Goal: Task Accomplishment & Management: Manage account settings

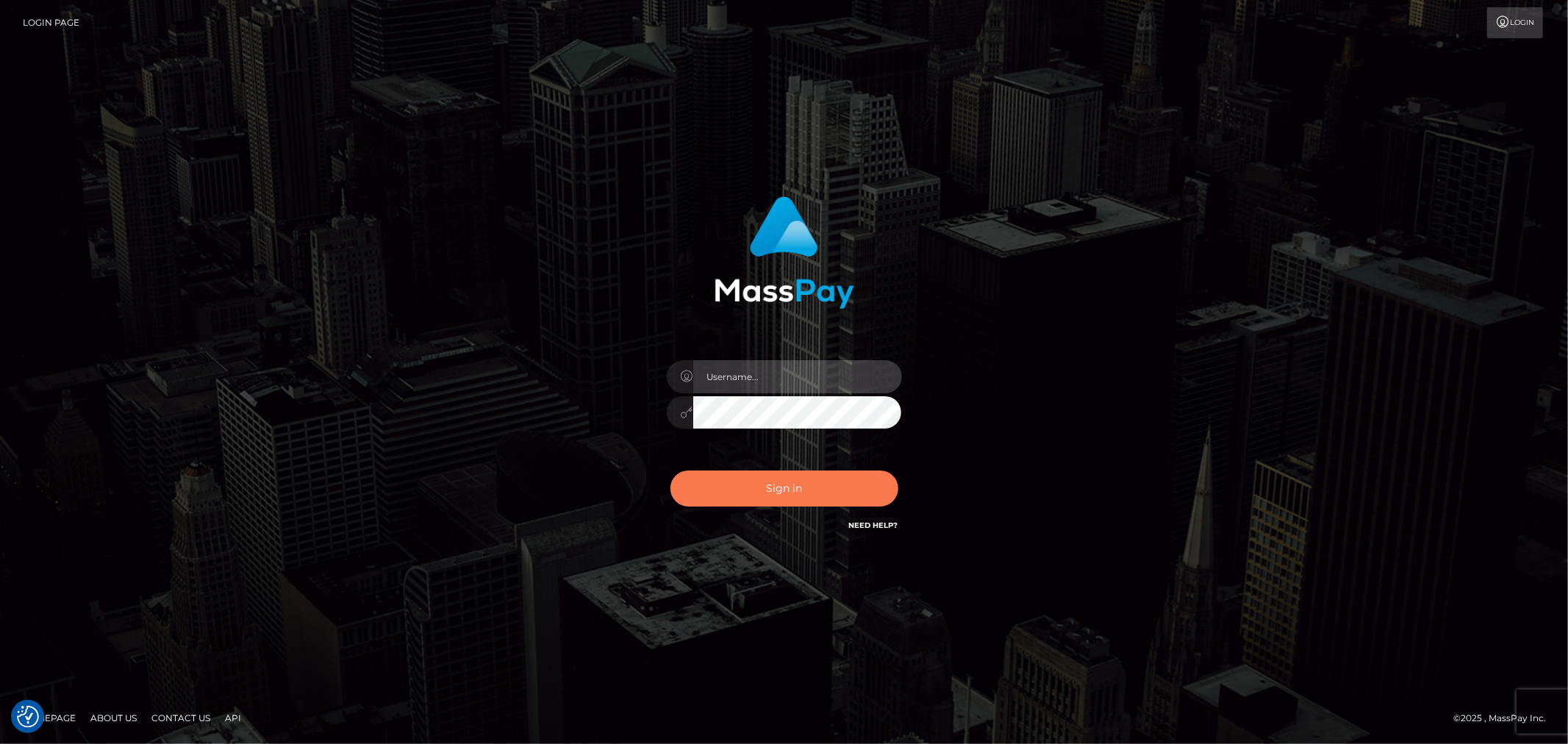
type input "MJSamelo"
click at [822, 485] on button "Sign in" at bounding box center [784, 488] width 228 height 36
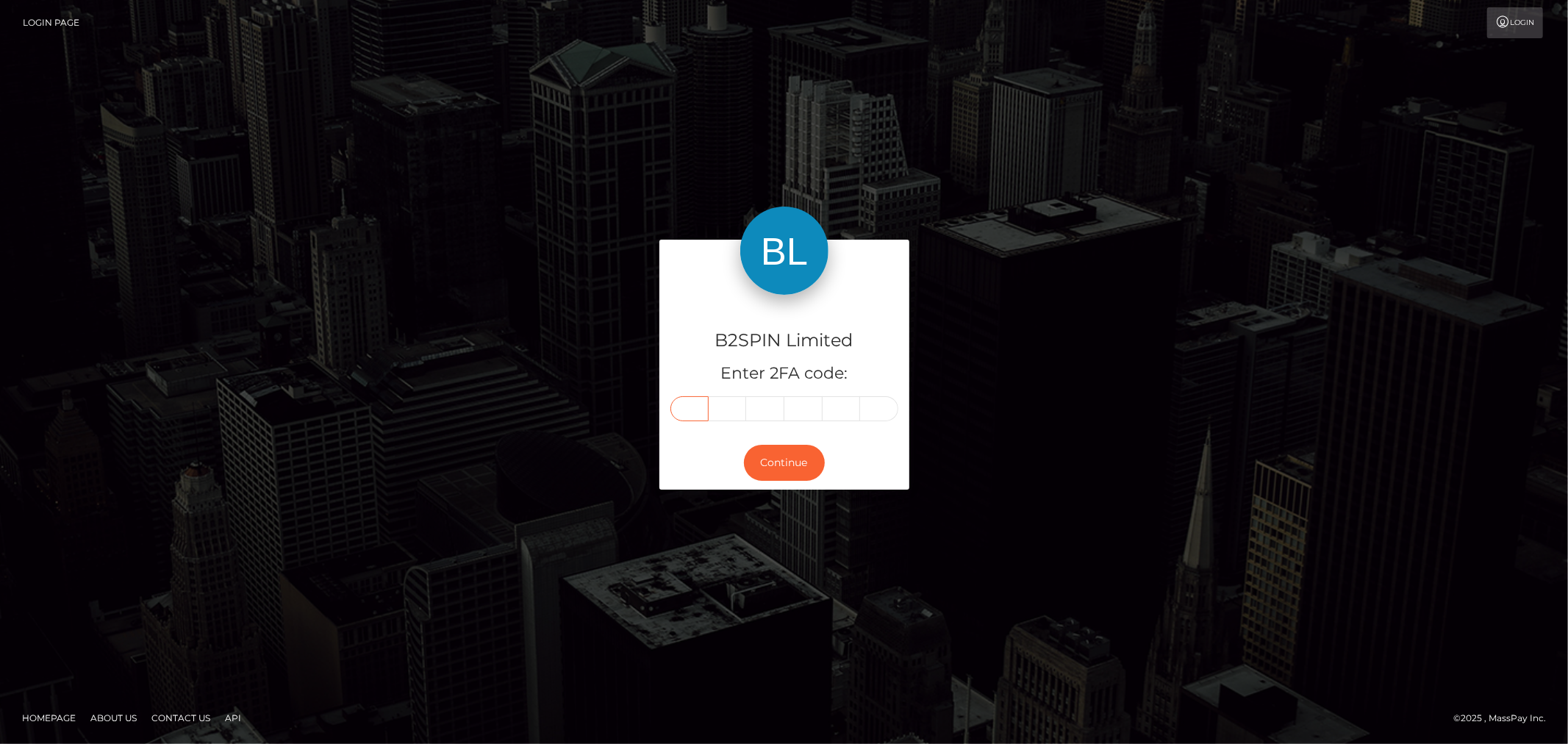
click at [685, 406] on input "text" at bounding box center [689, 409] width 38 height 25
type input "2"
type input "9"
type input "3"
type input "2"
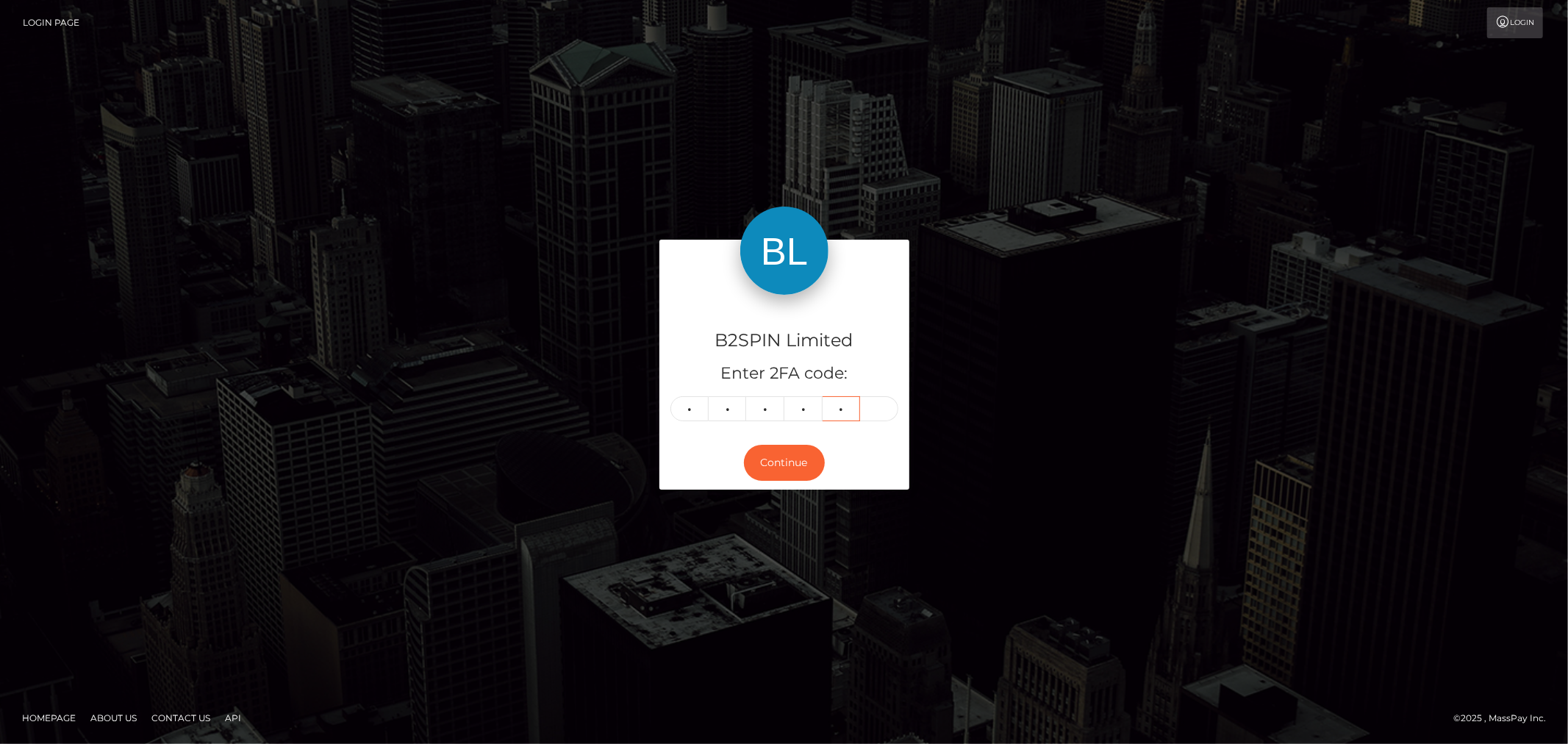
type input "5"
type input "1"
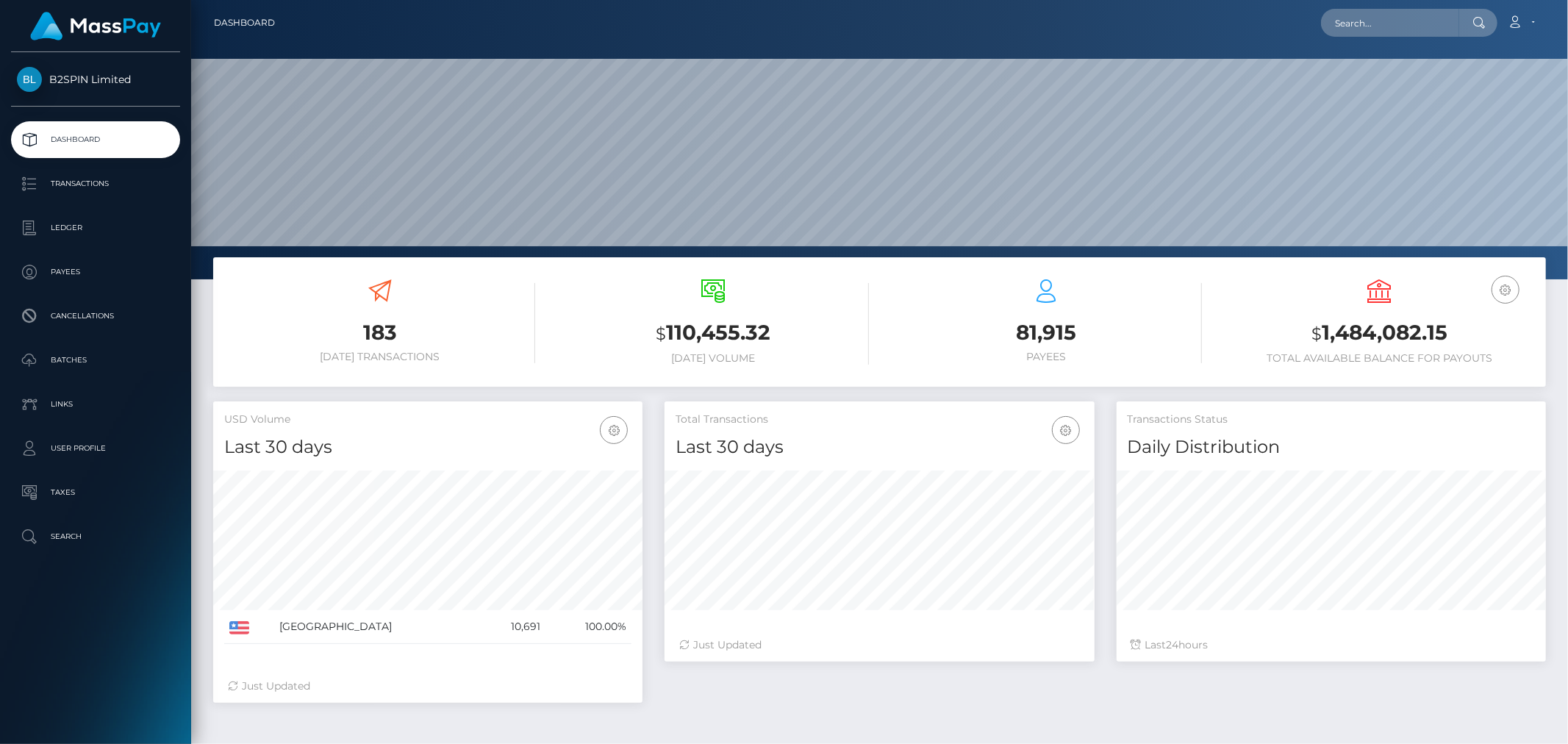
scroll to position [261, 429]
click at [133, 187] on p "Transactions" at bounding box center [96, 184] width 157 height 22
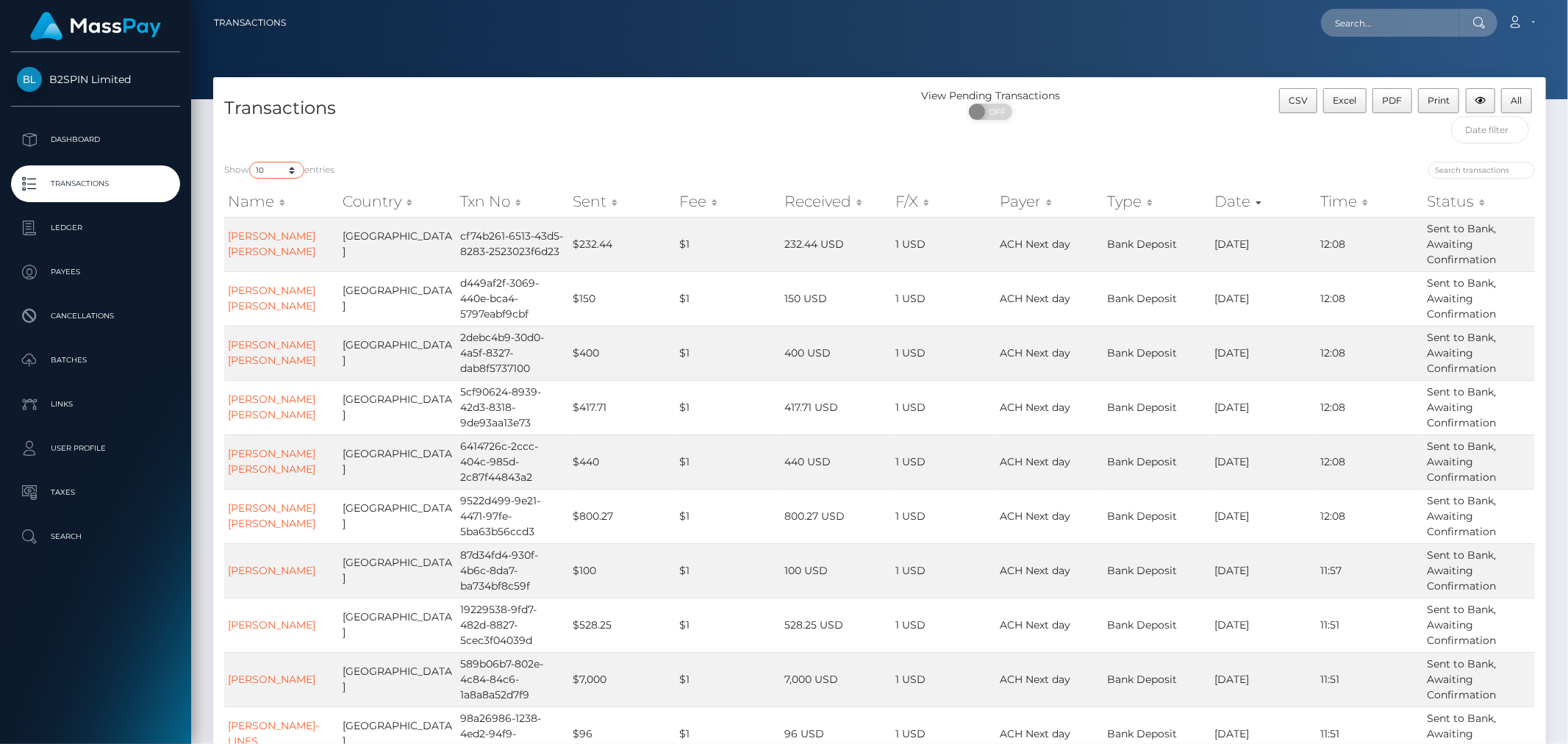
drag, startPoint x: 270, startPoint y: 164, endPoint x: 273, endPoint y: 174, distance: 10.4
click at [270, 164] on select "10 25 50 100 250 500 1,000 3,500" at bounding box center [277, 170] width 55 height 17
select select "3500"
click at [250, 162] on select "10 25 50 100 250 500 1,000 3,500" at bounding box center [277, 170] width 55 height 17
drag, startPoint x: 978, startPoint y: 110, endPoint x: 1020, endPoint y: 148, distance: 56.6
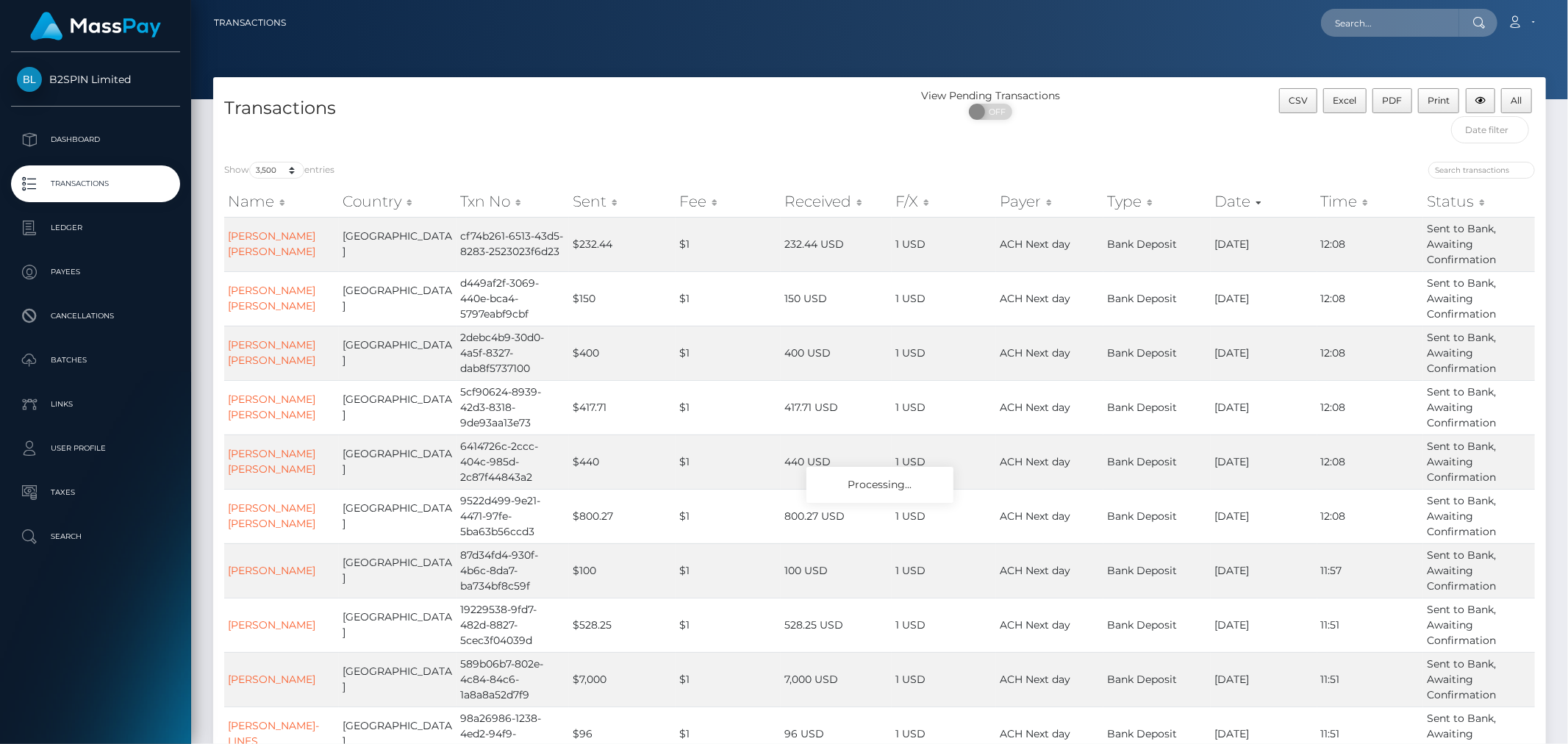
click at [979, 110] on span at bounding box center [977, 112] width 16 height 16
click at [989, 109] on span "OFF" at bounding box center [995, 112] width 36 height 16
checkbox input "true"
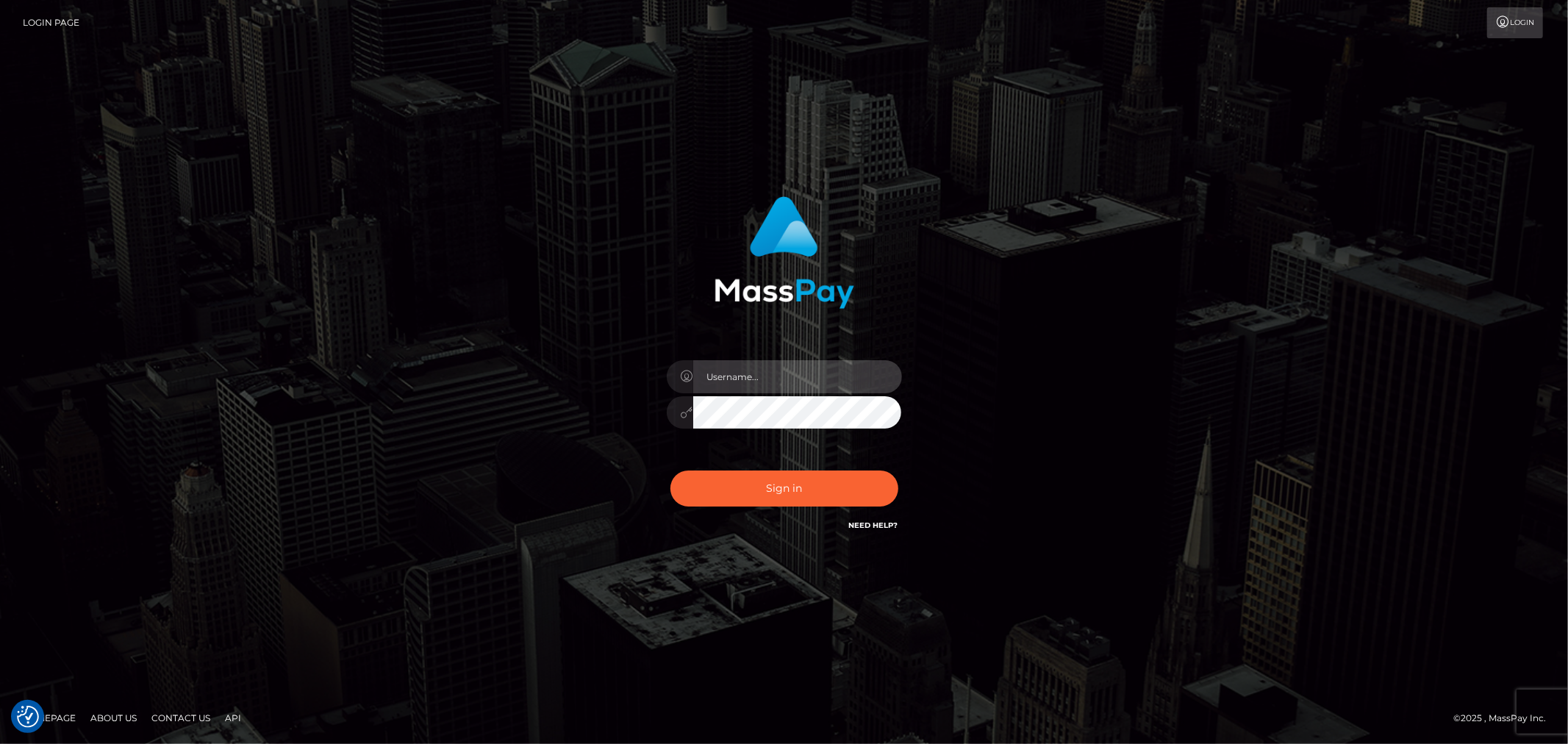
type input "MJSamelo"
click at [819, 509] on div "Sign in Need Help?" at bounding box center [784, 494] width 257 height 65
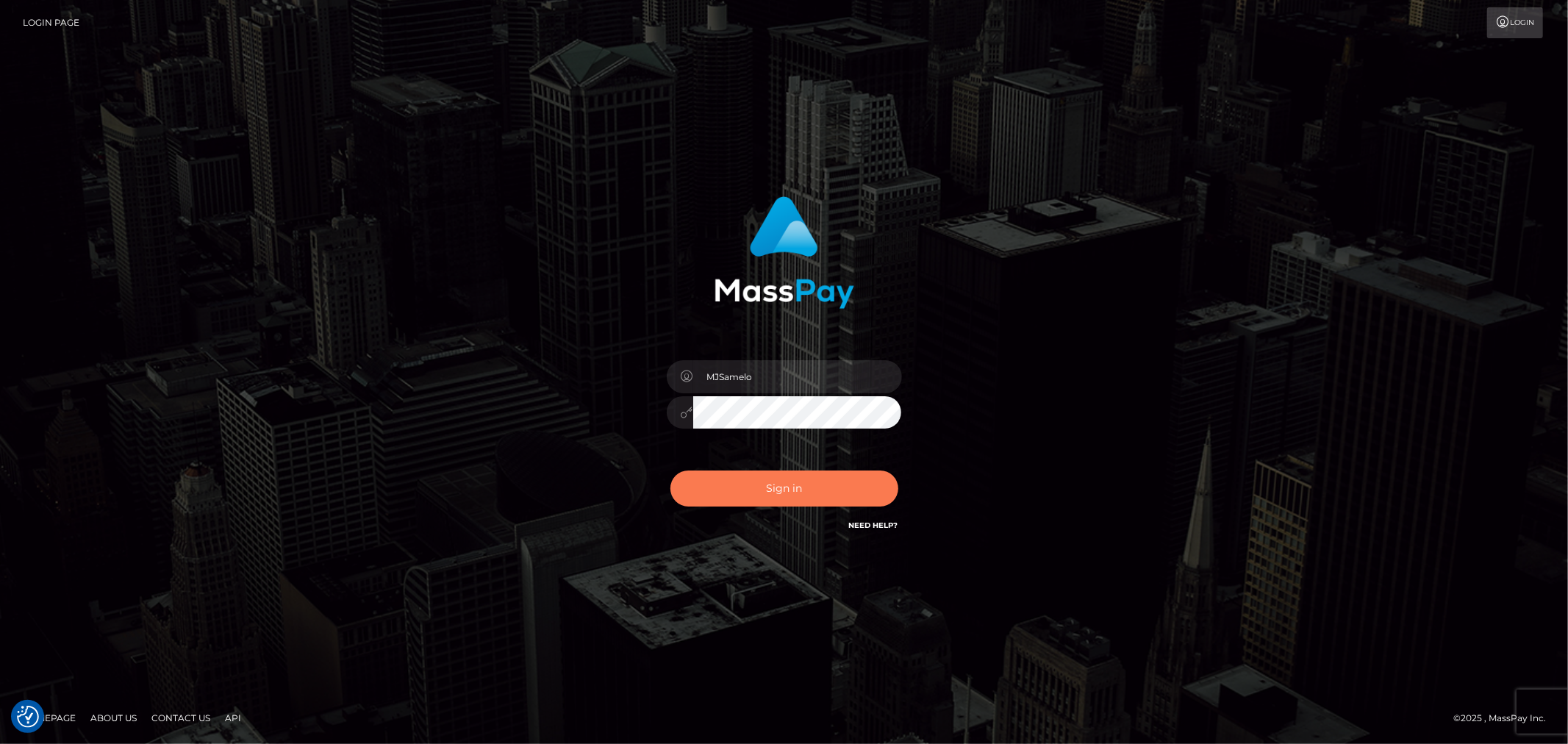
click at [824, 489] on button "Sign in" at bounding box center [784, 488] width 228 height 36
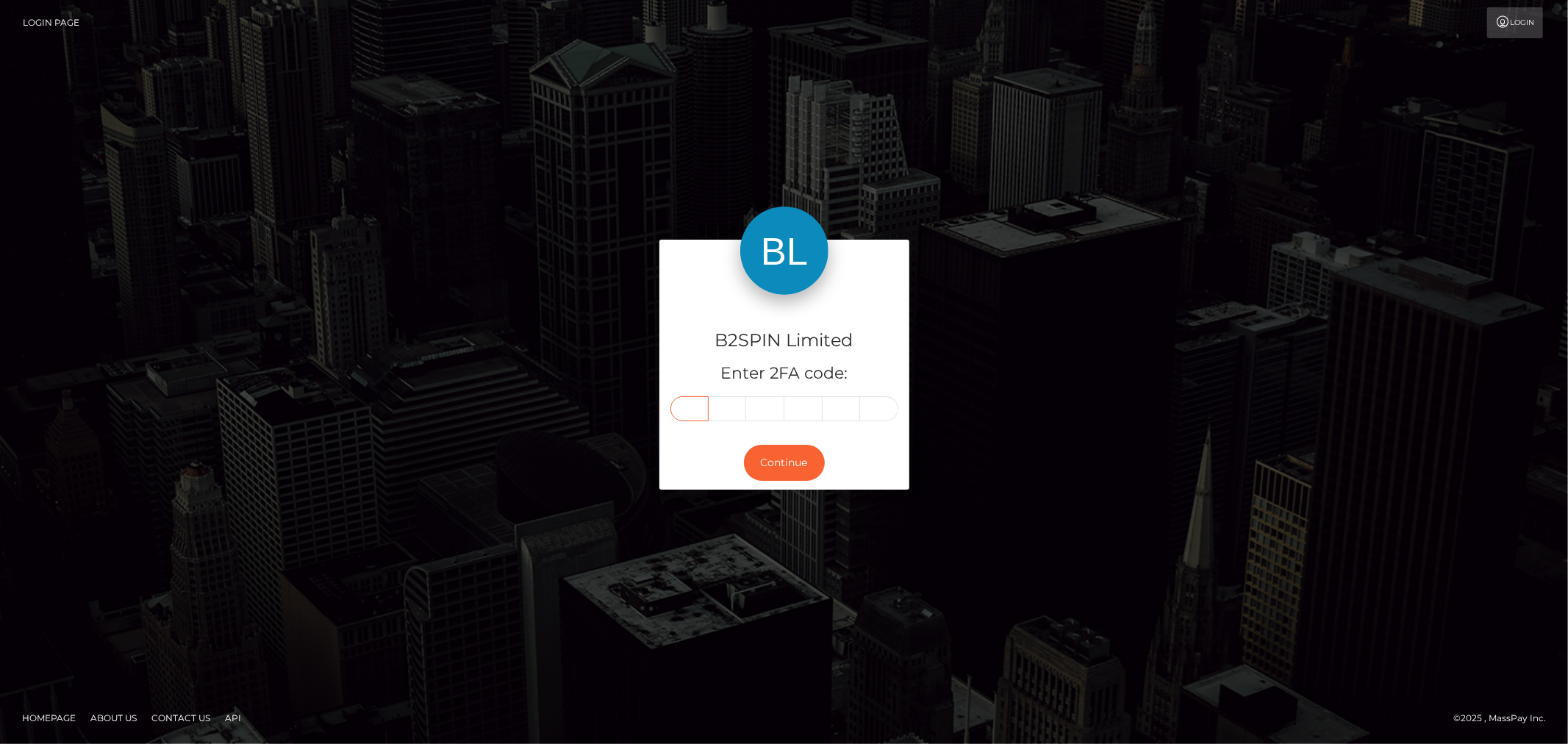
click at [700, 406] on input "text" at bounding box center [689, 409] width 38 height 25
click at [696, 412] on input "text" at bounding box center [689, 409] width 38 height 25
type input "0"
type input "8"
type input "4"
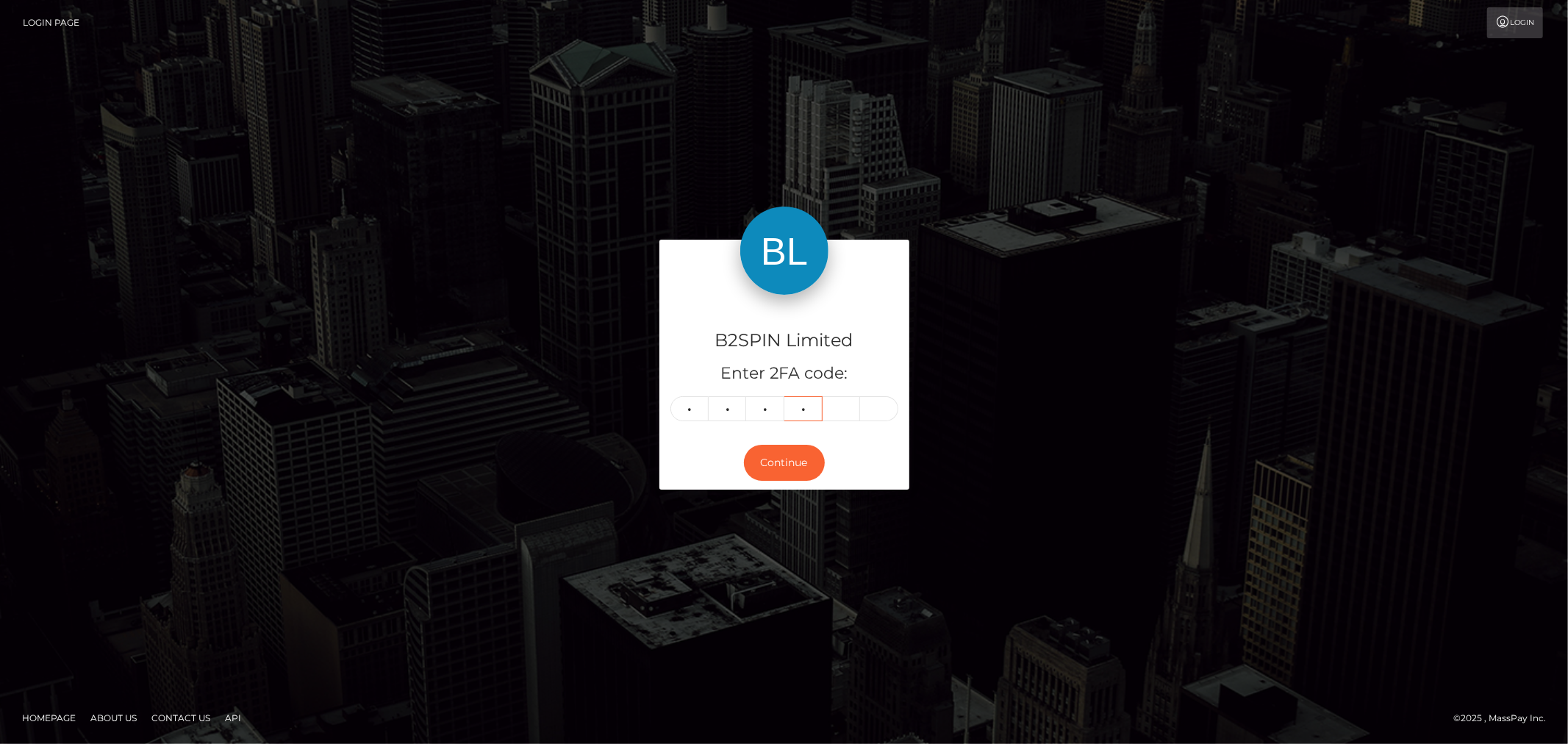
type input "5"
type input "8"
type input "9"
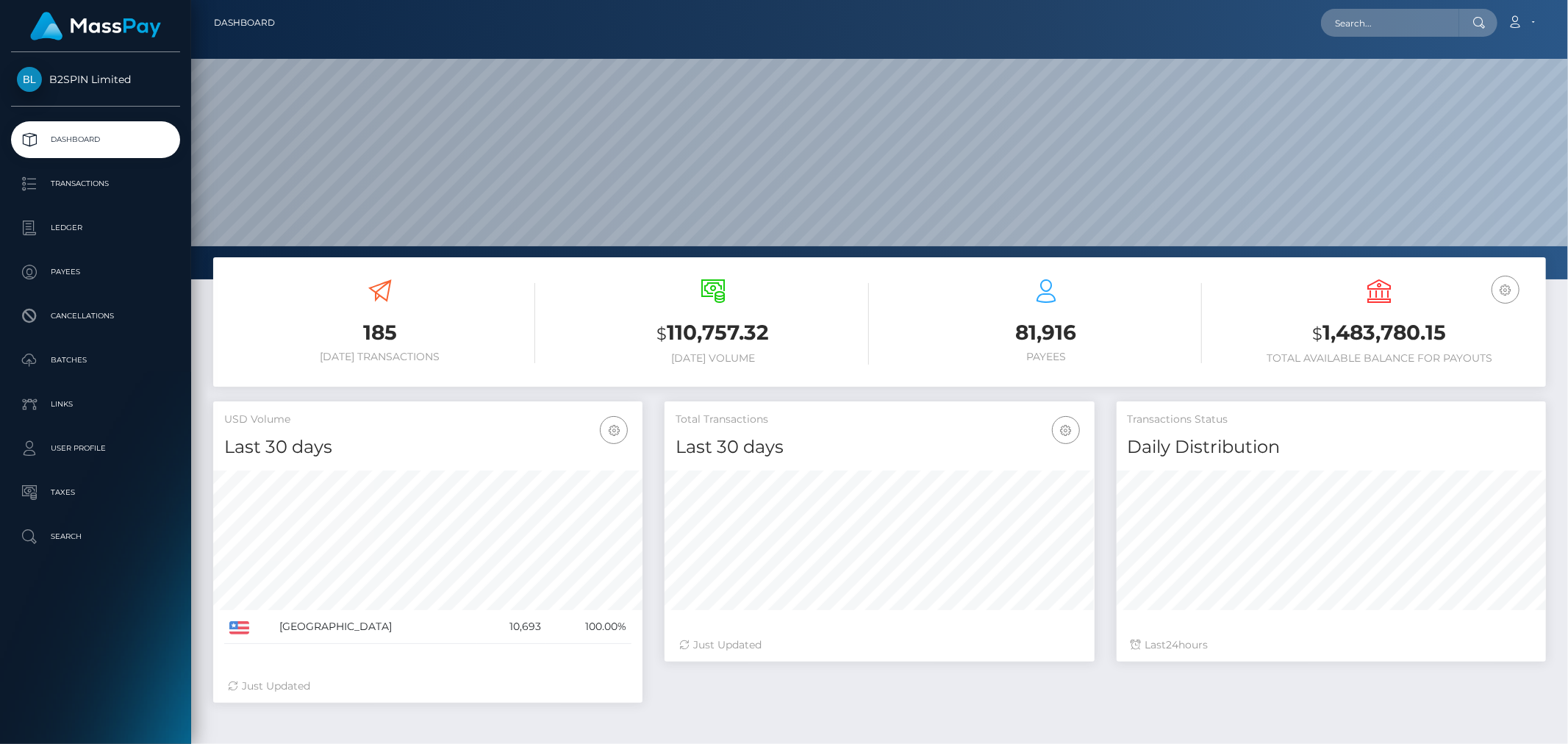
scroll to position [261, 429]
drag, startPoint x: 109, startPoint y: 193, endPoint x: 163, endPoint y: 178, distance: 56.0
click at [109, 193] on p "Transactions" at bounding box center [96, 184] width 157 height 22
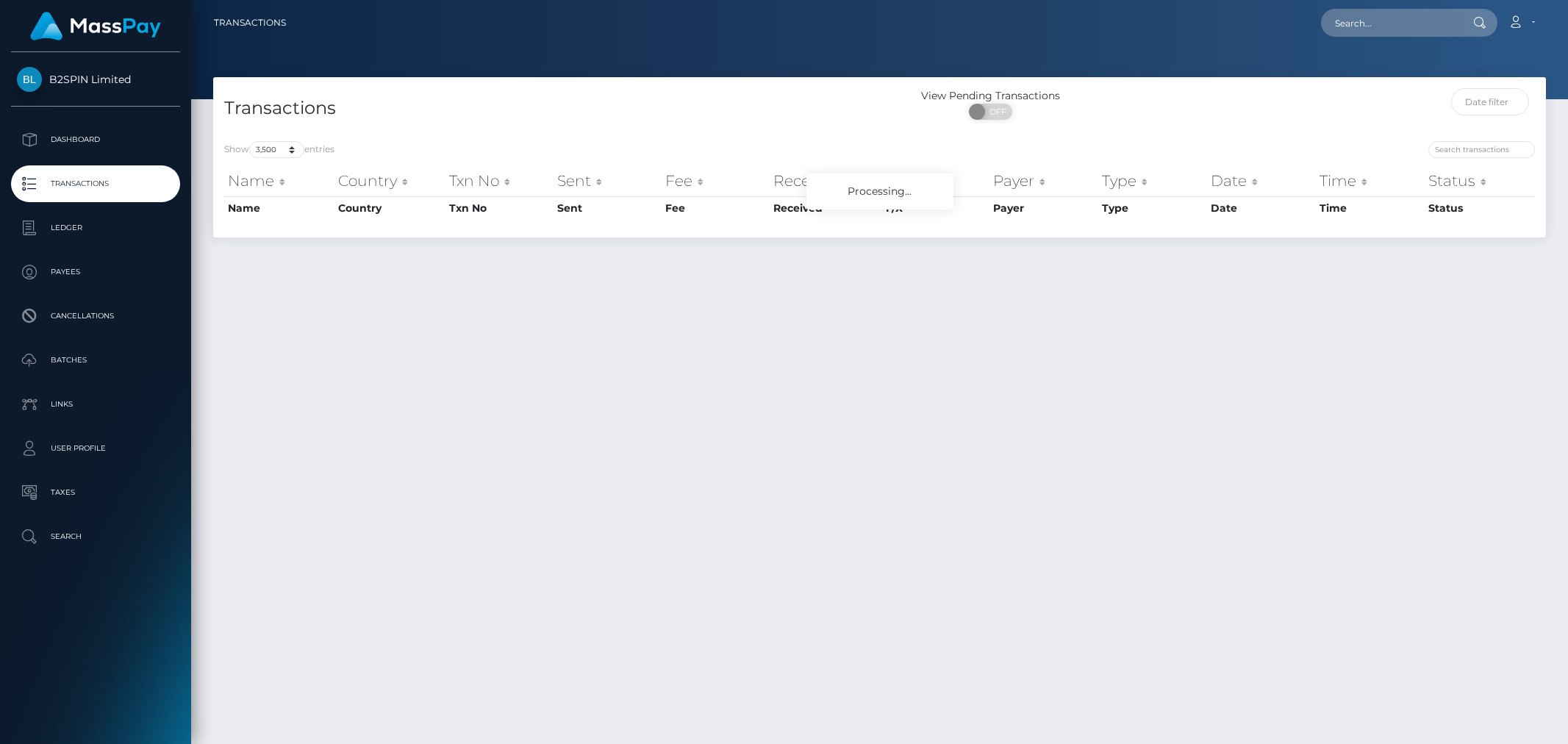
select select "3500"
click at [998, 111] on span "OFF" at bounding box center [995, 112] width 36 height 16
checkbox input "true"
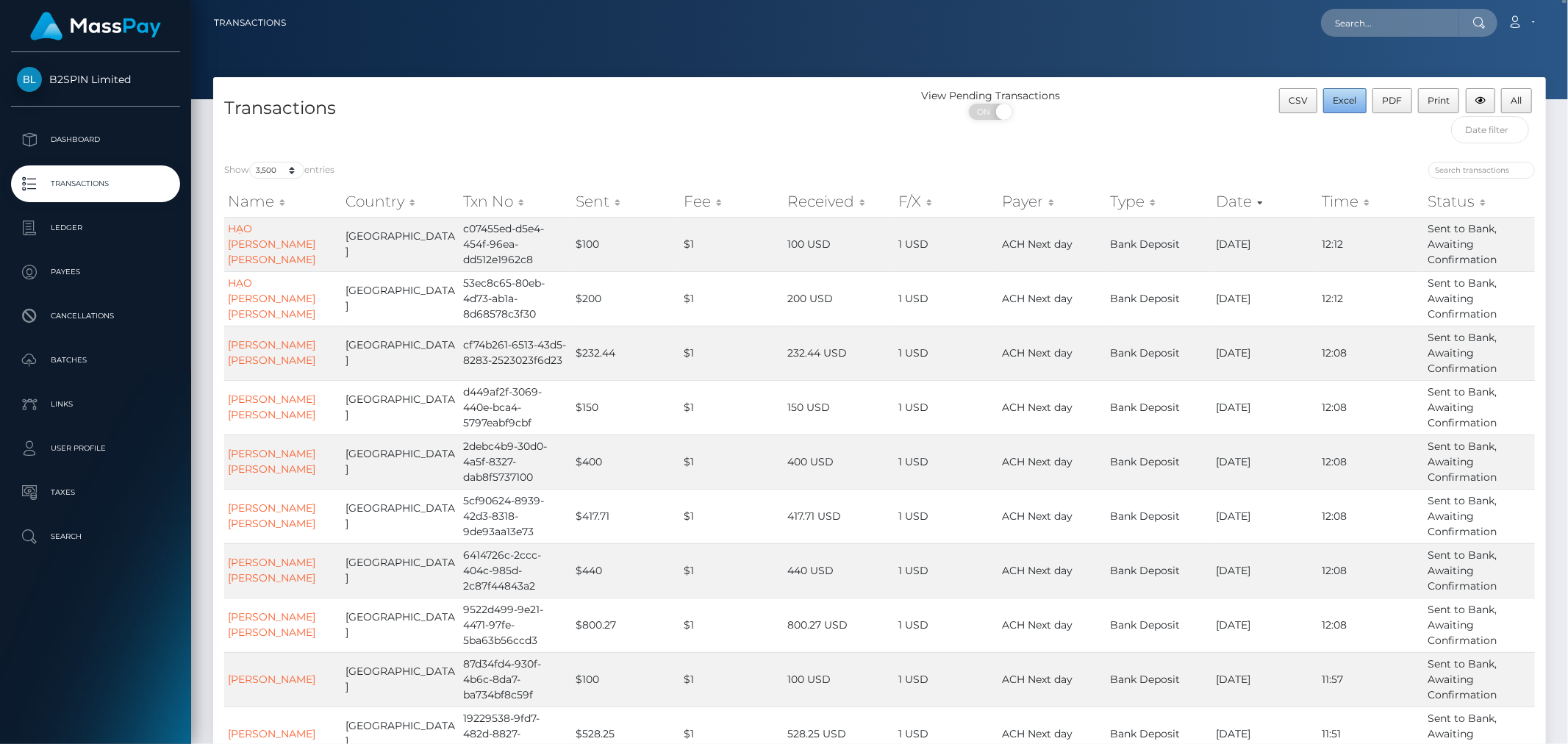
click at [1331, 102] on button "Excel" at bounding box center [1345, 101] width 43 height 25
drag, startPoint x: 815, startPoint y: 107, endPoint x: 1163, endPoint y: 239, distance: 372.2
click at [1203, 149] on div "Transactions View Pending Transactions ON OFF CSV Excel PDF Print All" at bounding box center [879, 113] width 1333 height 74
